Goal: Transaction & Acquisition: Purchase product/service

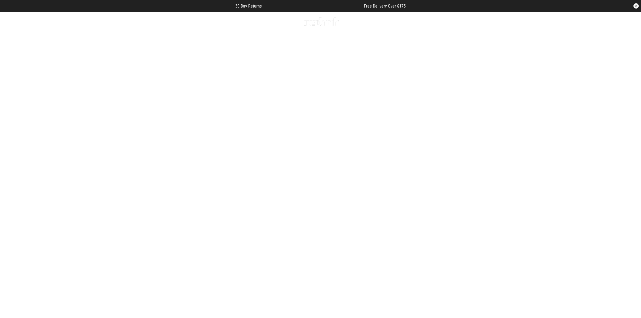
drag, startPoint x: 508, startPoint y: 0, endPoint x: 129, endPoint y: 21, distance: 379.8
click at [129, 21] on icon at bounding box center [131, 21] width 7 height 9
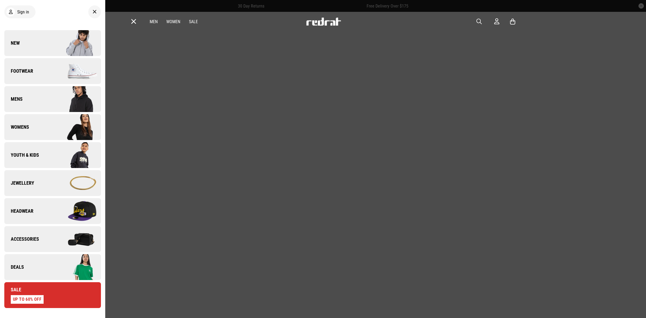
click at [53, 127] on img at bounding box center [77, 127] width 48 height 27
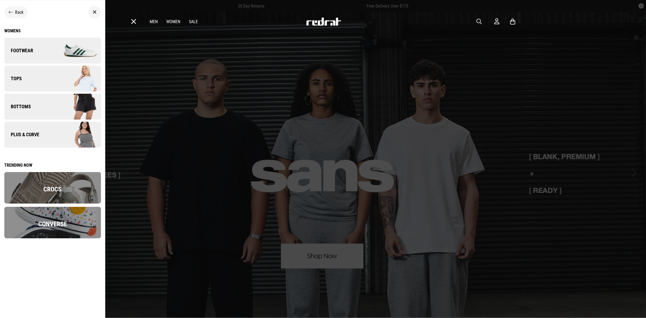
click at [51, 130] on link "Plus & Curve" at bounding box center [52, 135] width 97 height 26
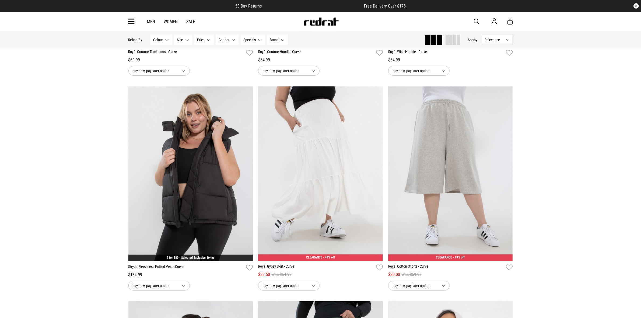
scroll to position [471, 0]
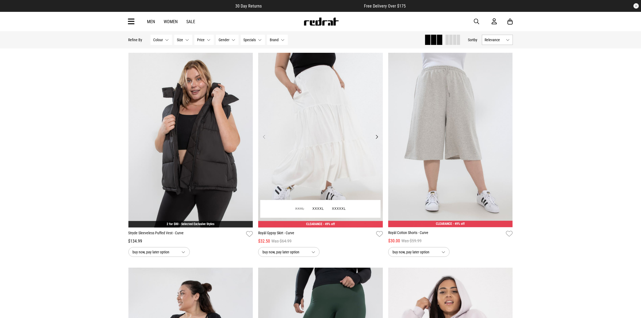
click at [377, 139] on button "Next" at bounding box center [377, 137] width 7 height 6
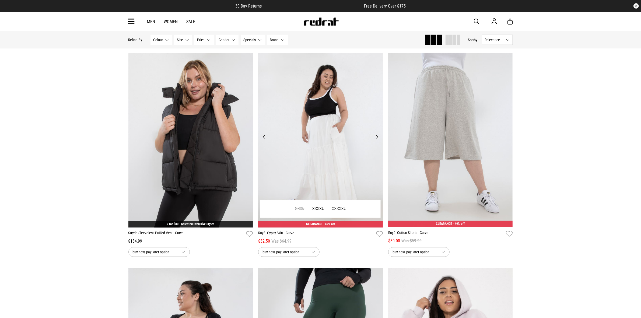
click at [377, 139] on button "Next" at bounding box center [377, 137] width 7 height 6
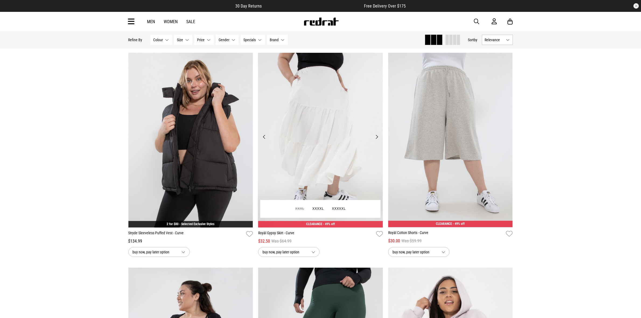
click at [377, 139] on button "Next" at bounding box center [377, 137] width 7 height 6
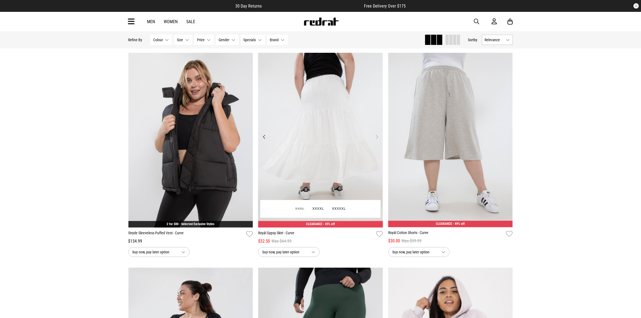
click at [377, 139] on button "Next" at bounding box center [377, 137] width 7 height 6
click at [326, 150] on img at bounding box center [320, 140] width 125 height 175
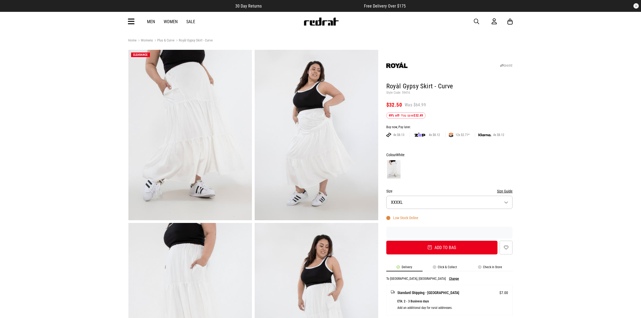
click at [196, 125] on img at bounding box center [190, 135] width 124 height 170
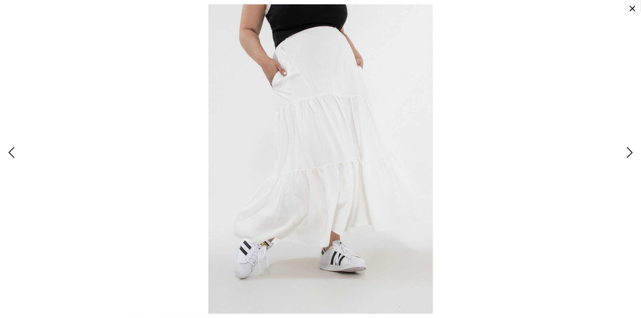
click at [628, 155] on span "Next" at bounding box center [629, 153] width 8 height 16
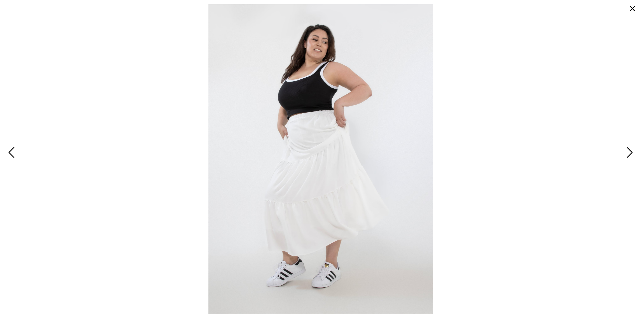
click at [628, 155] on span "Next" at bounding box center [629, 153] width 8 height 16
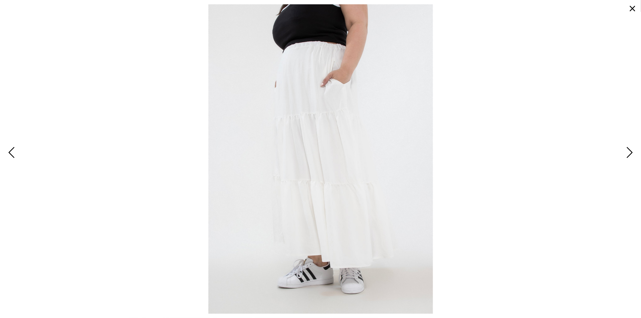
click at [628, 155] on span "Next" at bounding box center [629, 153] width 8 height 16
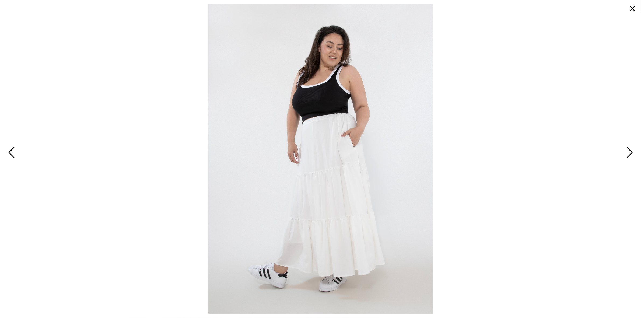
click at [628, 155] on span "Next" at bounding box center [629, 153] width 8 height 16
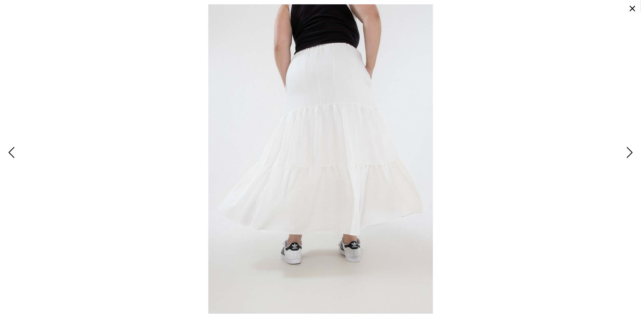
click at [633, 10] on button "button" at bounding box center [632, 8] width 13 height 13
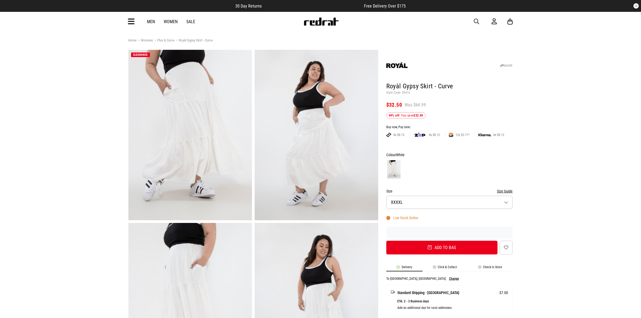
scroll to position [34, 0]
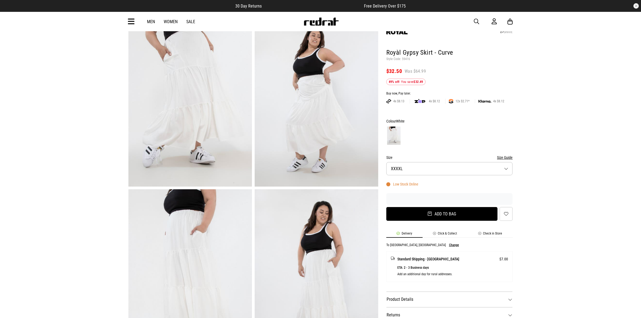
click at [480, 218] on button "Add to bag" at bounding box center [442, 214] width 112 height 14
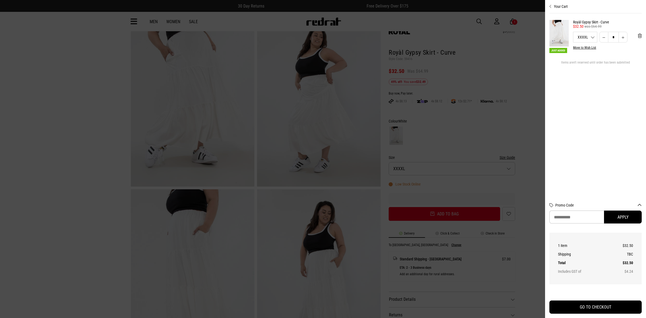
click at [620, 109] on section "Just Added Royàl Gypsy Skirt - Curve $32.50 was $64.99 XXXXL XXXXL XXXXXL *****…" at bounding box center [596, 104] width 92 height 183
click at [92, 107] on div at bounding box center [323, 159] width 646 height 318
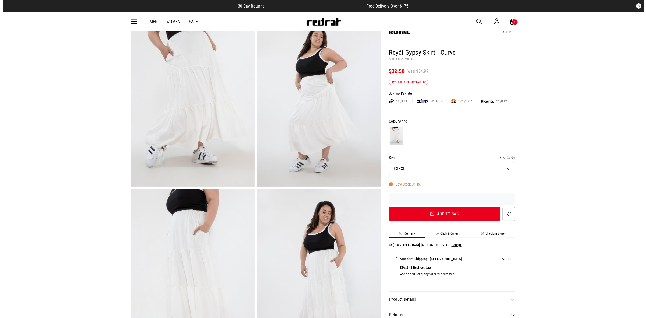
scroll to position [0, 0]
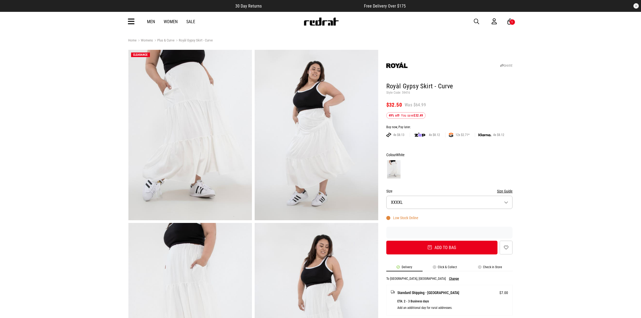
click at [131, 22] on icon at bounding box center [131, 21] width 7 height 9
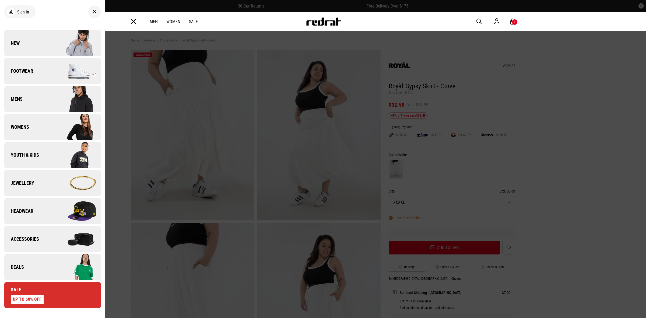
click at [59, 72] on img at bounding box center [77, 71] width 48 height 27
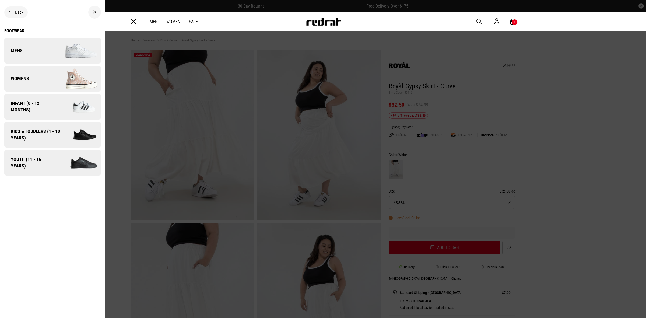
click at [38, 80] on link "Womens" at bounding box center [52, 79] width 97 height 26
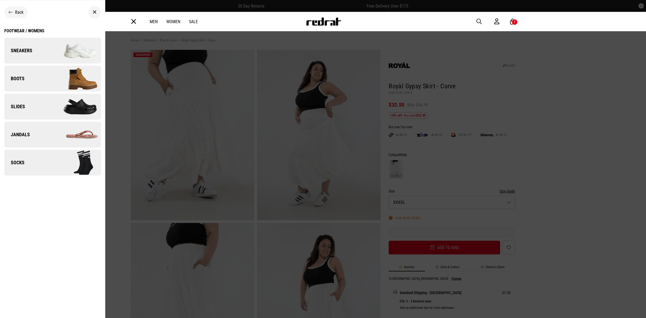
click at [43, 134] on link "Jandals" at bounding box center [52, 135] width 97 height 26
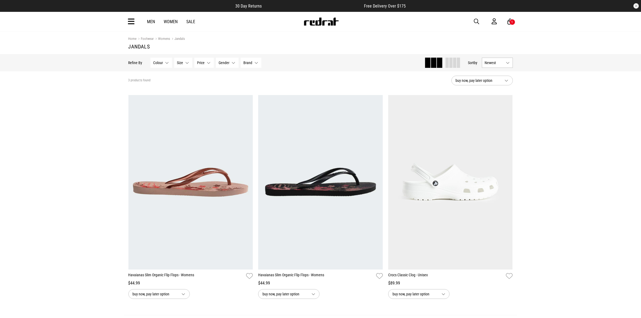
click at [131, 22] on icon at bounding box center [131, 21] width 7 height 9
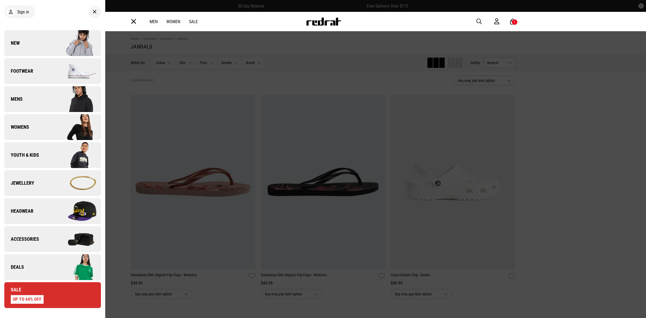
click at [54, 71] on img at bounding box center [77, 71] width 48 height 27
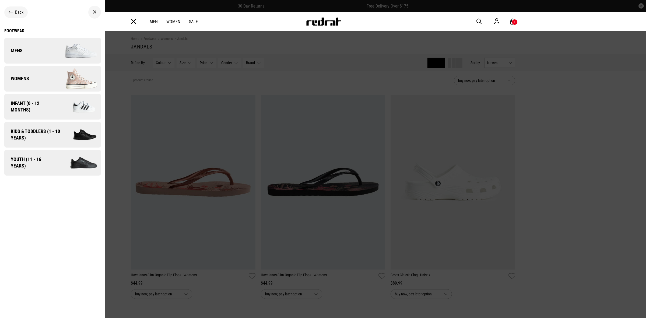
click at [53, 80] on img at bounding box center [77, 78] width 48 height 27
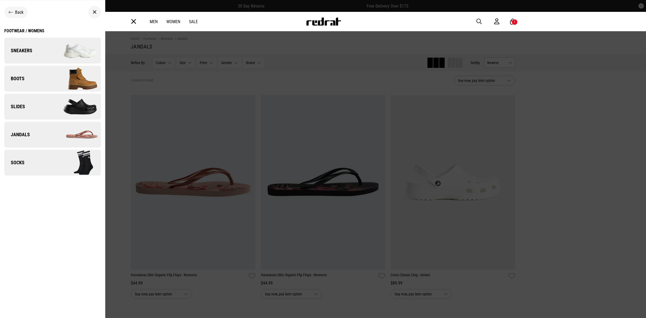
click at [55, 53] on img at bounding box center [77, 50] width 48 height 27
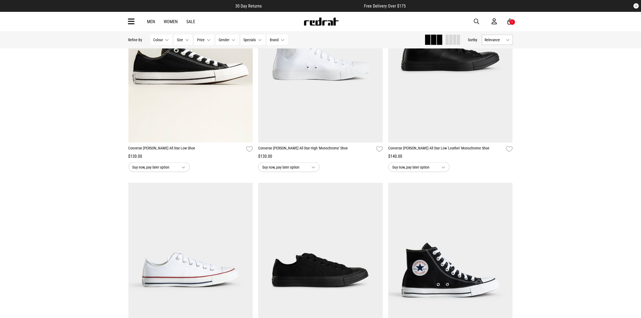
scroll to position [1077, 0]
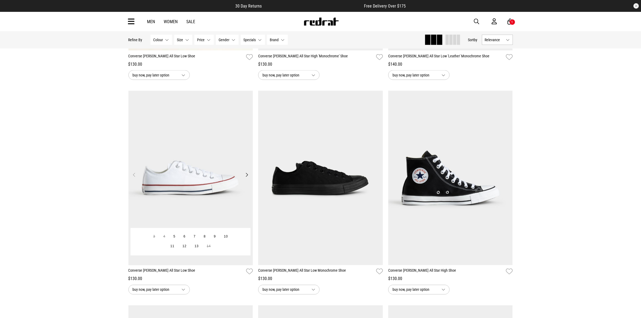
click at [199, 159] on img at bounding box center [190, 178] width 125 height 175
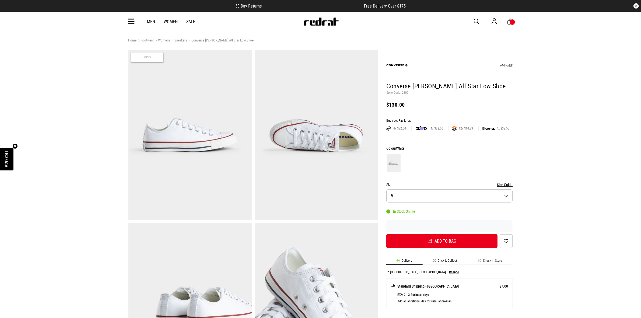
click at [499, 194] on button "Size 5" at bounding box center [449, 195] width 127 height 13
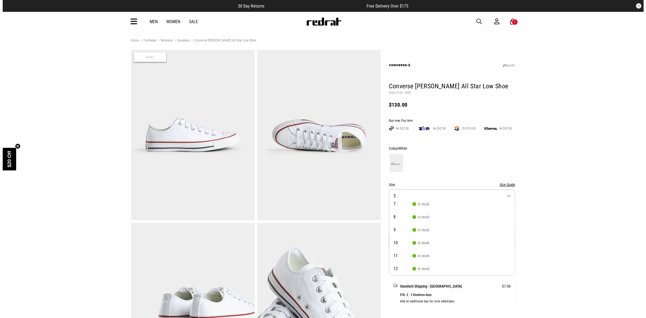
scroll to position [67, 0]
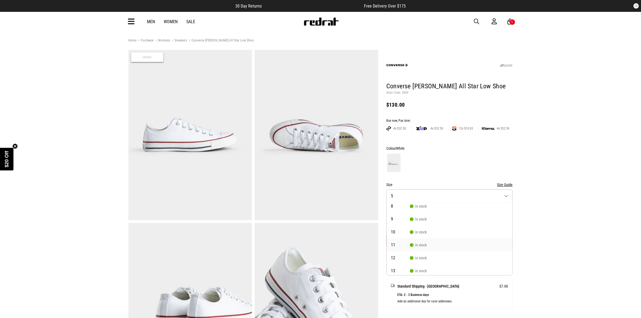
click at [429, 246] on li "11 In stock" at bounding box center [450, 245] width 126 height 13
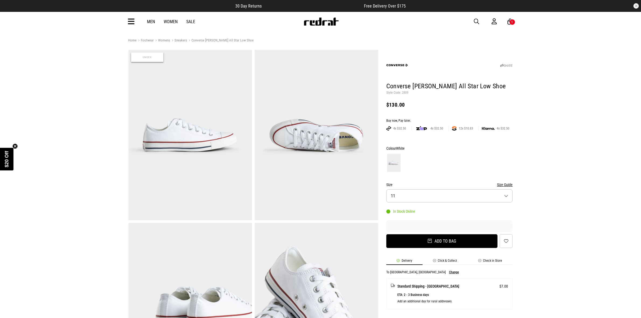
click at [481, 247] on button "Add to bag" at bounding box center [442, 241] width 112 height 14
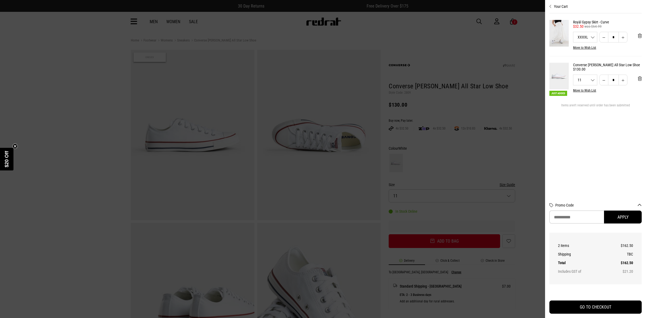
click at [82, 154] on div at bounding box center [323, 159] width 646 height 318
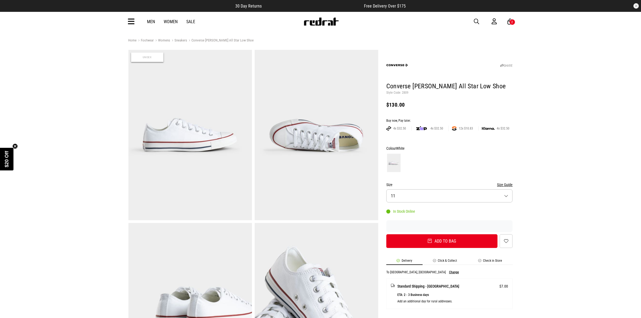
click at [132, 23] on icon at bounding box center [131, 21] width 7 height 9
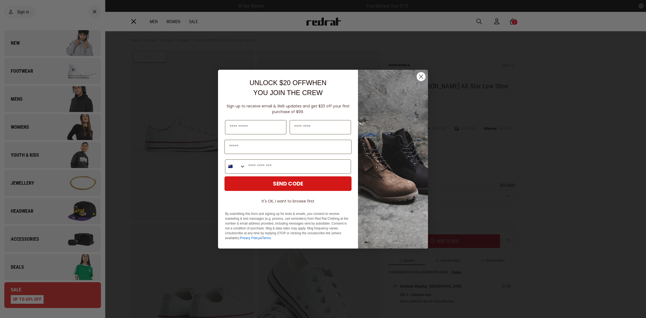
click at [424, 74] on circle "Close dialog" at bounding box center [421, 76] width 9 height 9
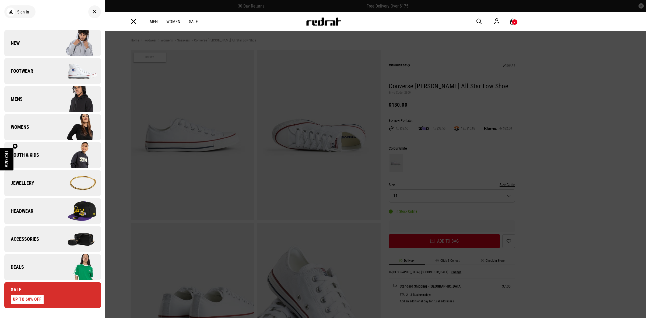
click at [47, 154] on link "Youth & Kids" at bounding box center [52, 155] width 97 height 26
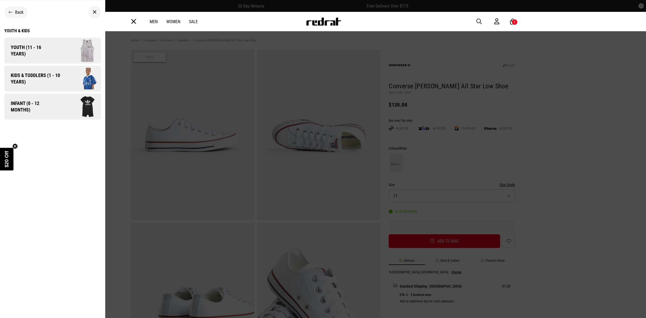
click at [55, 111] on span "Infant (0 - 12 months)" at bounding box center [30, 106] width 52 height 13
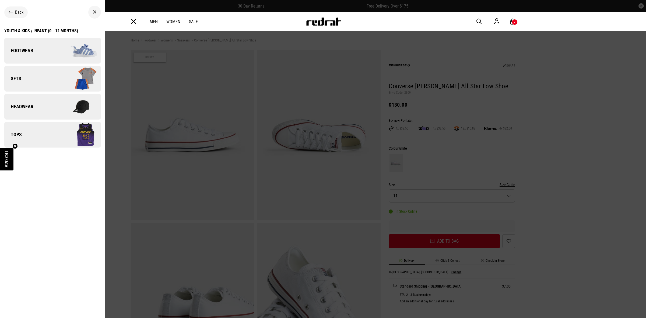
click at [77, 81] on img at bounding box center [77, 78] width 48 height 27
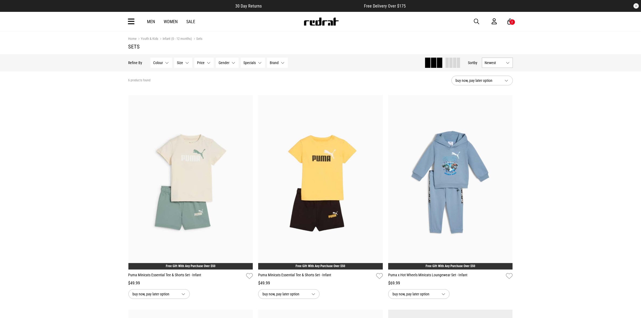
click at [133, 22] on icon at bounding box center [131, 21] width 7 height 9
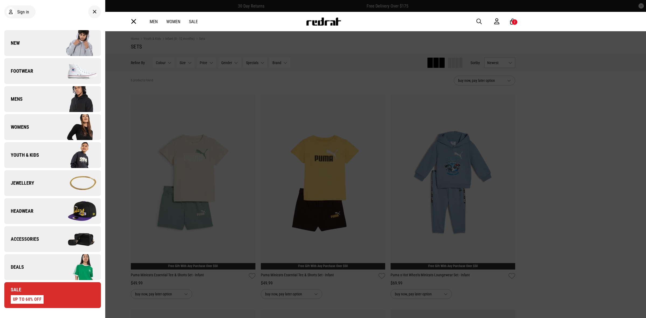
click at [43, 66] on link "Footwear" at bounding box center [52, 71] width 97 height 26
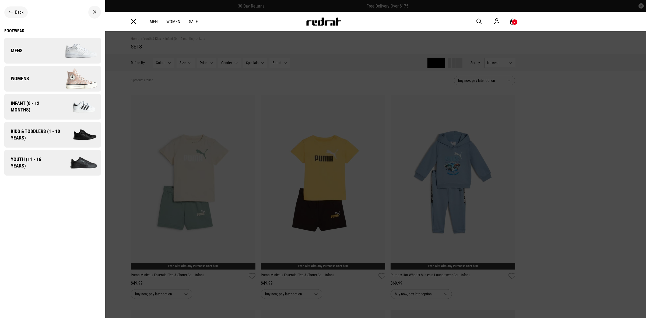
click at [48, 109] on span "Infant (0 - 12 months)" at bounding box center [30, 106] width 52 height 13
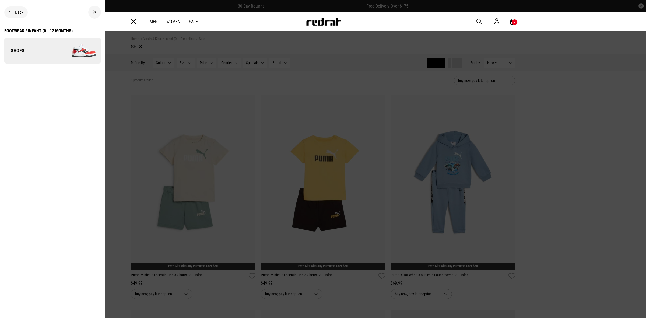
click at [44, 57] on link "Shoes" at bounding box center [52, 51] width 97 height 26
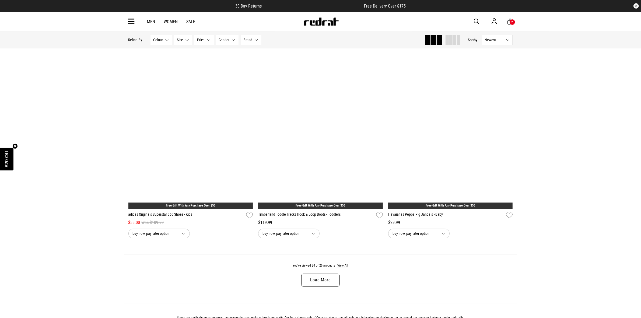
scroll to position [1582, 0]
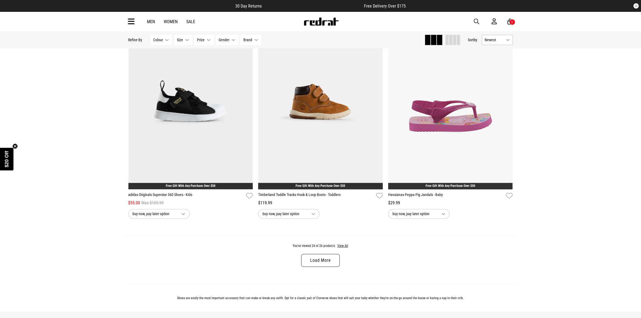
click at [309, 267] on link "Load More" at bounding box center [320, 260] width 38 height 13
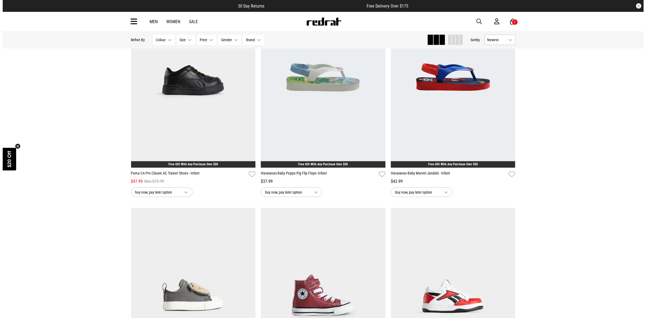
scroll to position [673, 0]
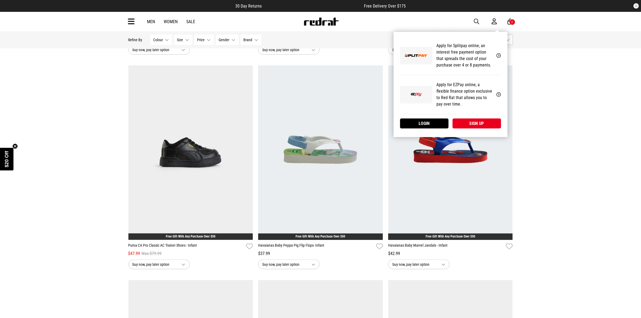
click at [508, 32] on div "My Account Apply for Splitpay online, an interest free payment option that spre…" at bounding box center [451, 84] width 114 height 105
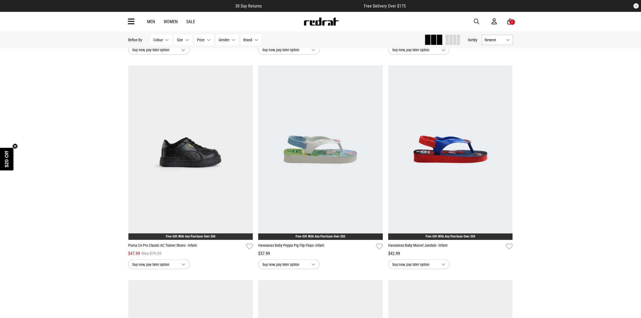
click at [510, 21] on div "2" at bounding box center [513, 22] width 6 height 6
